Goal: Find specific page/section: Find specific page/section

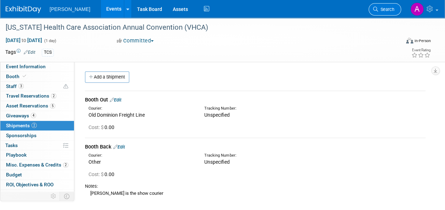
click at [388, 10] on span "Search" at bounding box center [386, 9] width 16 height 5
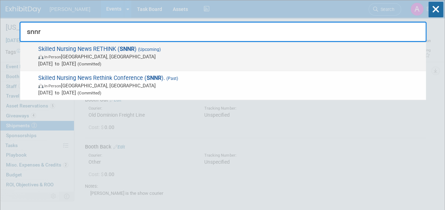
type input "snnr"
click at [124, 54] on span "In-Person [GEOGRAPHIC_DATA], [GEOGRAPHIC_DATA]" at bounding box center [230, 56] width 384 height 7
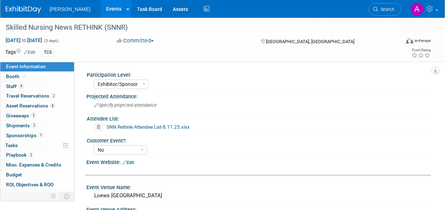
select select "Exhibitor/Sponsor"
select select "No"
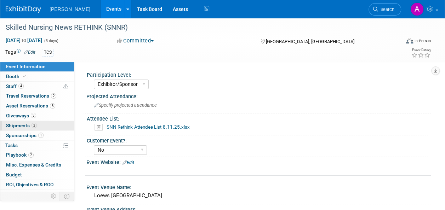
click at [23, 124] on span "Shipments 2" at bounding box center [21, 126] width 31 height 6
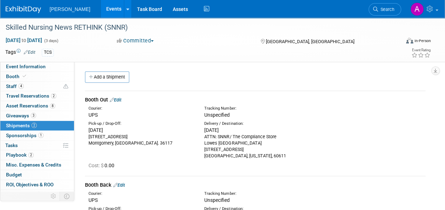
drag, startPoint x: 204, startPoint y: 138, endPoint x: 257, endPoint y: 155, distance: 55.5
click at [257, 155] on div "ATTN: SNNR/ The Compliance Store Lowes Chicago 455 North Park Drive Chicago, Il…" at bounding box center [256, 146] width 105 height 25
drag, startPoint x: 257, startPoint y: 155, endPoint x: 233, endPoint y: 150, distance: 24.5
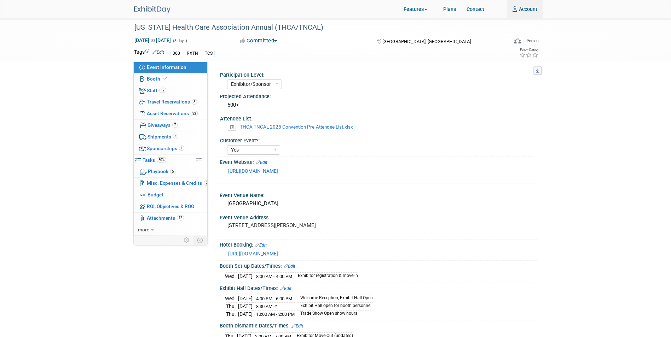
select select "Exhibitor/Sponsor"
select select "Yes"
